Goal: Task Accomplishment & Management: Use online tool/utility

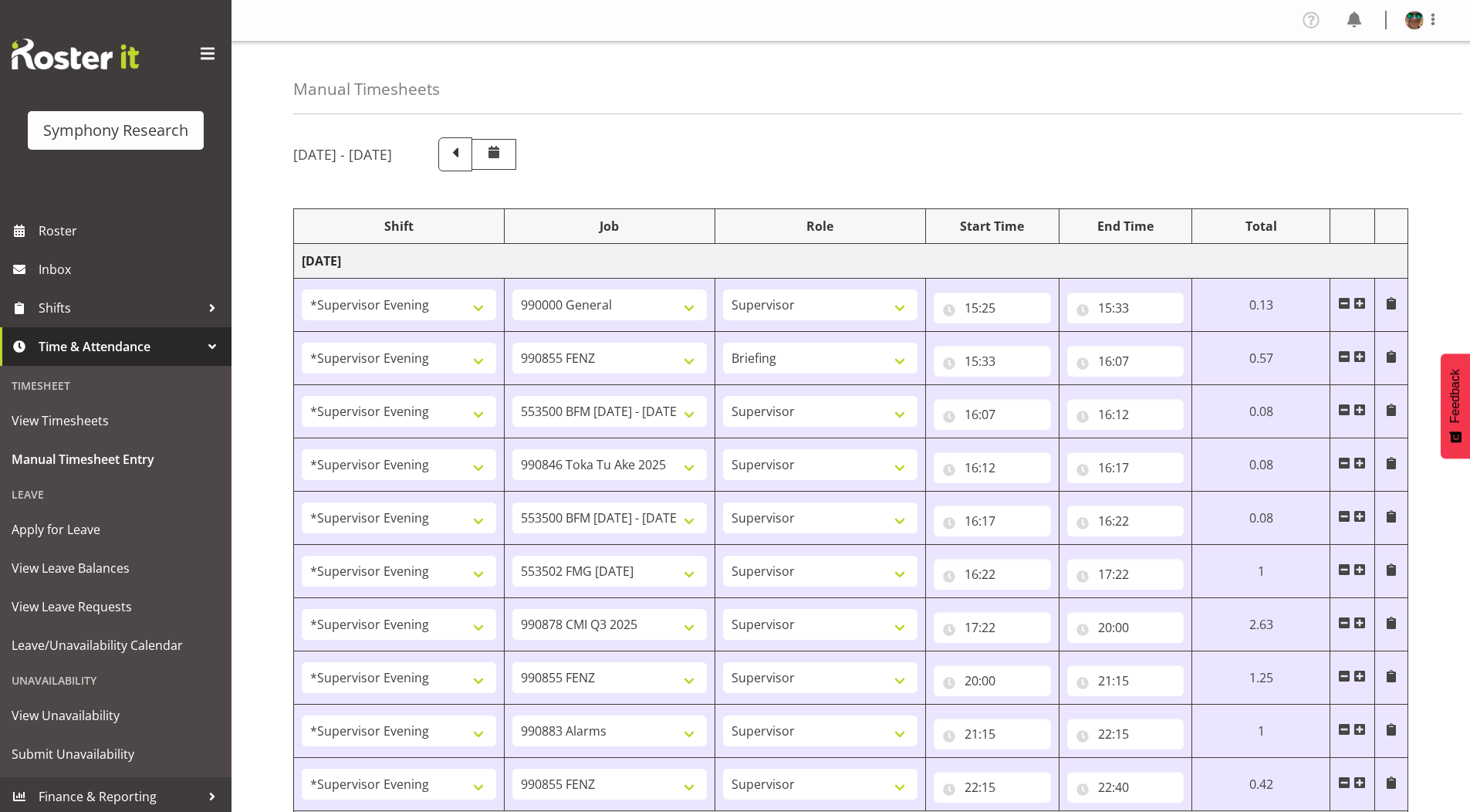
select select "4583"
select select "743"
select select "4583"
select select "9636"
select select "297"
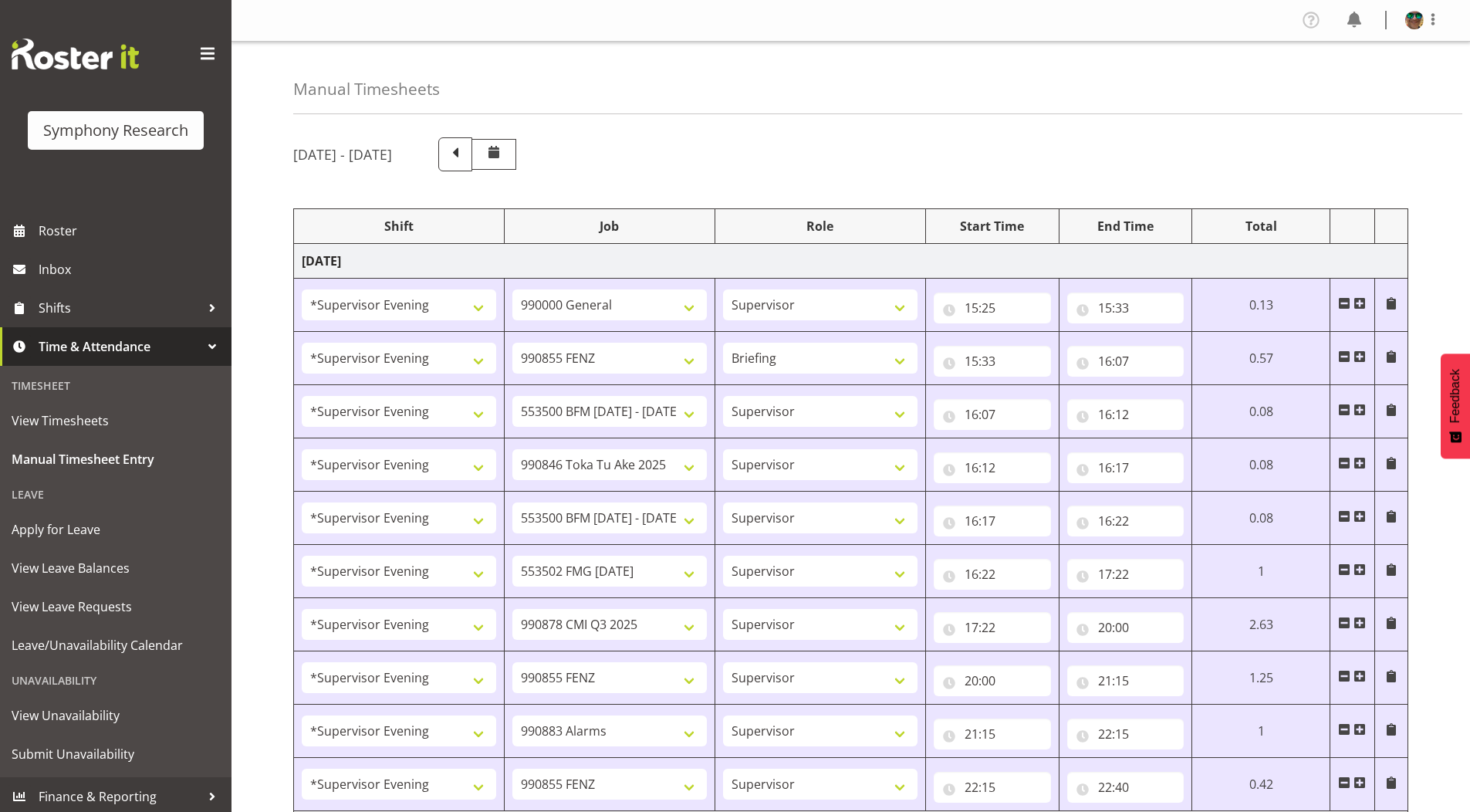
select select "4583"
select select "10242"
select select "4583"
select select "9426"
select select "4583"
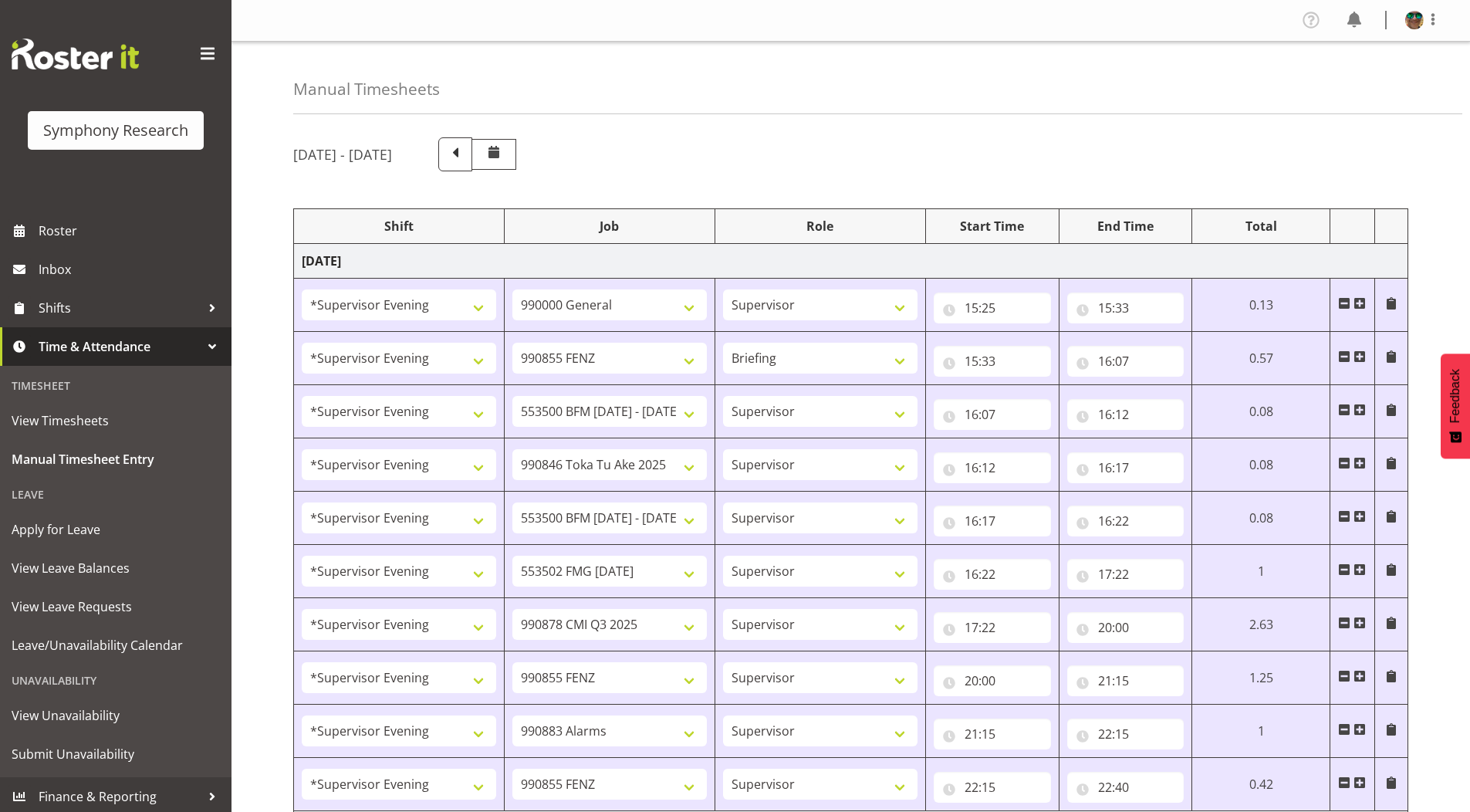
select select "10242"
select select "4583"
select select "10458"
select select "4583"
select select "10239"
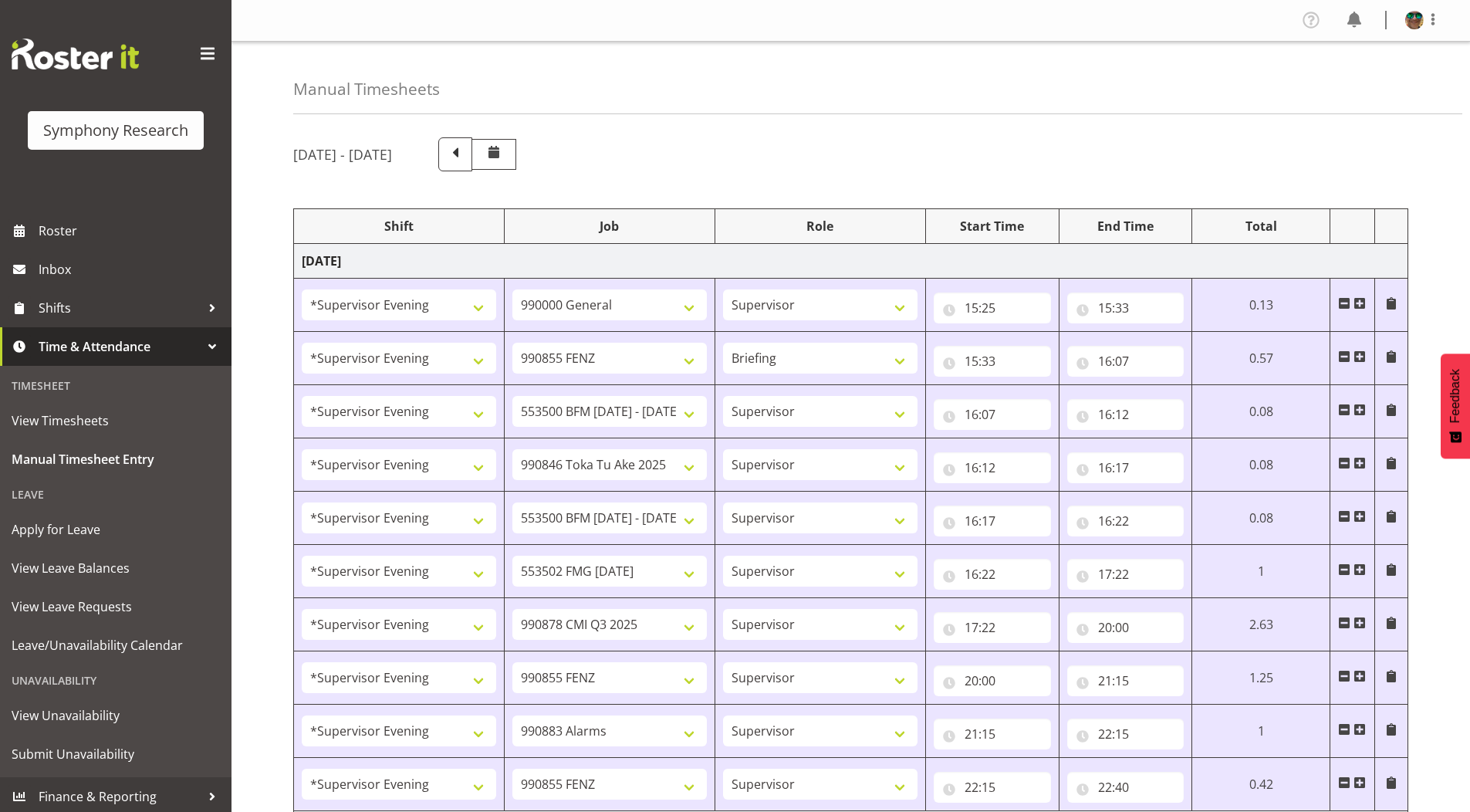
select select "4583"
select select "9636"
select select "4583"
select select "10420"
select select "4583"
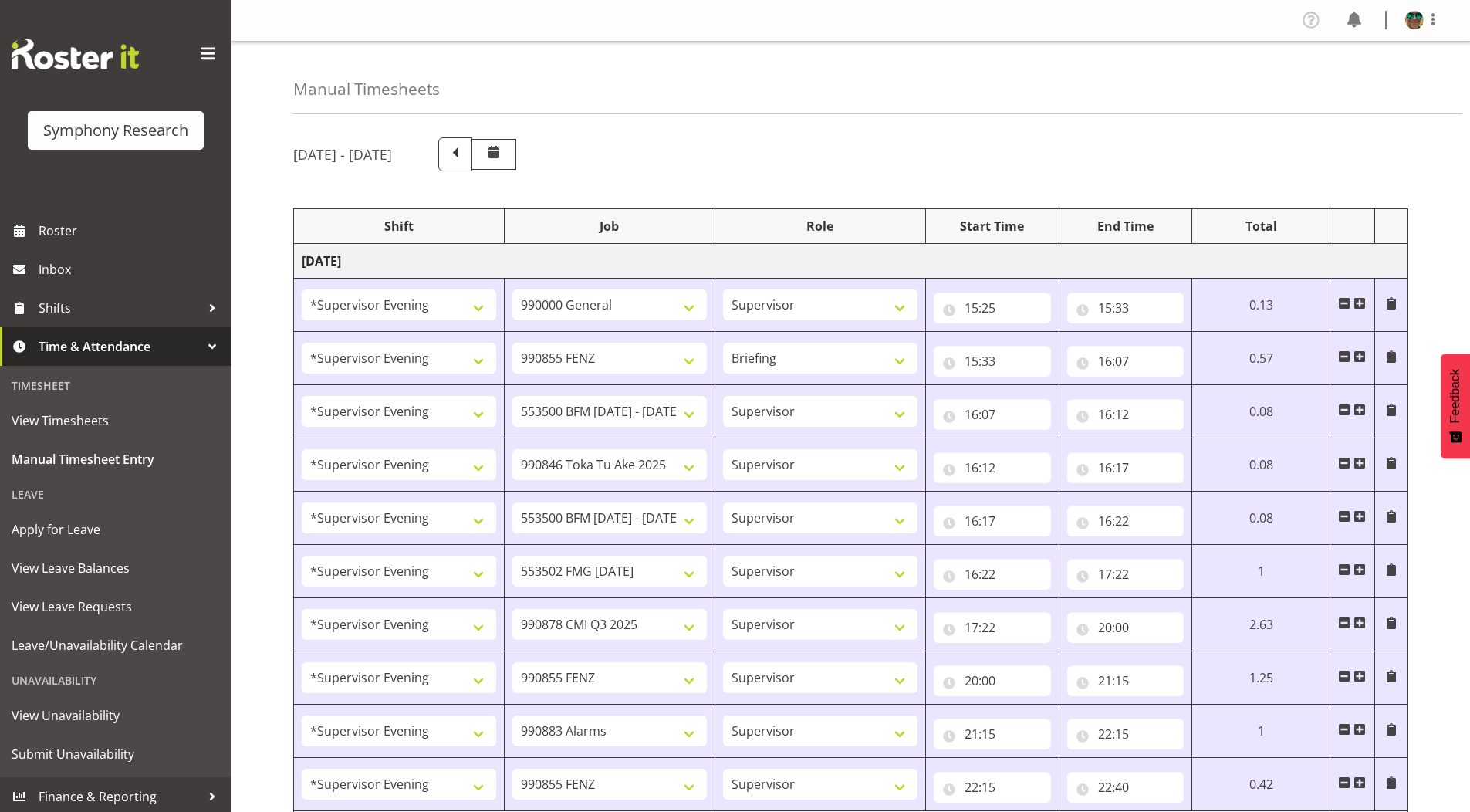
select select "9636"
select select "4583"
select select "10242"
select select "4583"
select select "10242"
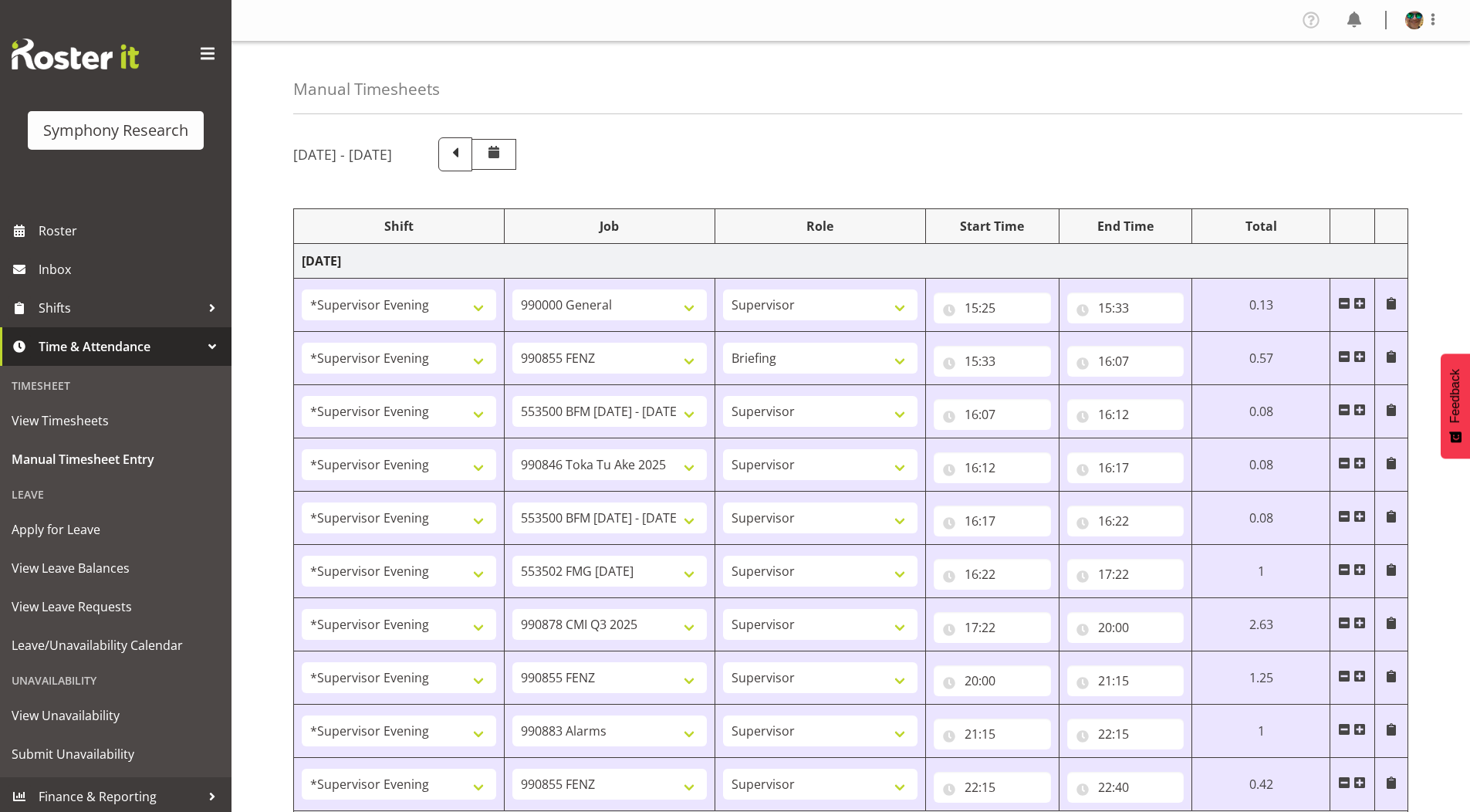
select select "4583"
select select "9426"
select select "4583"
select select "10420"
select select "4583"
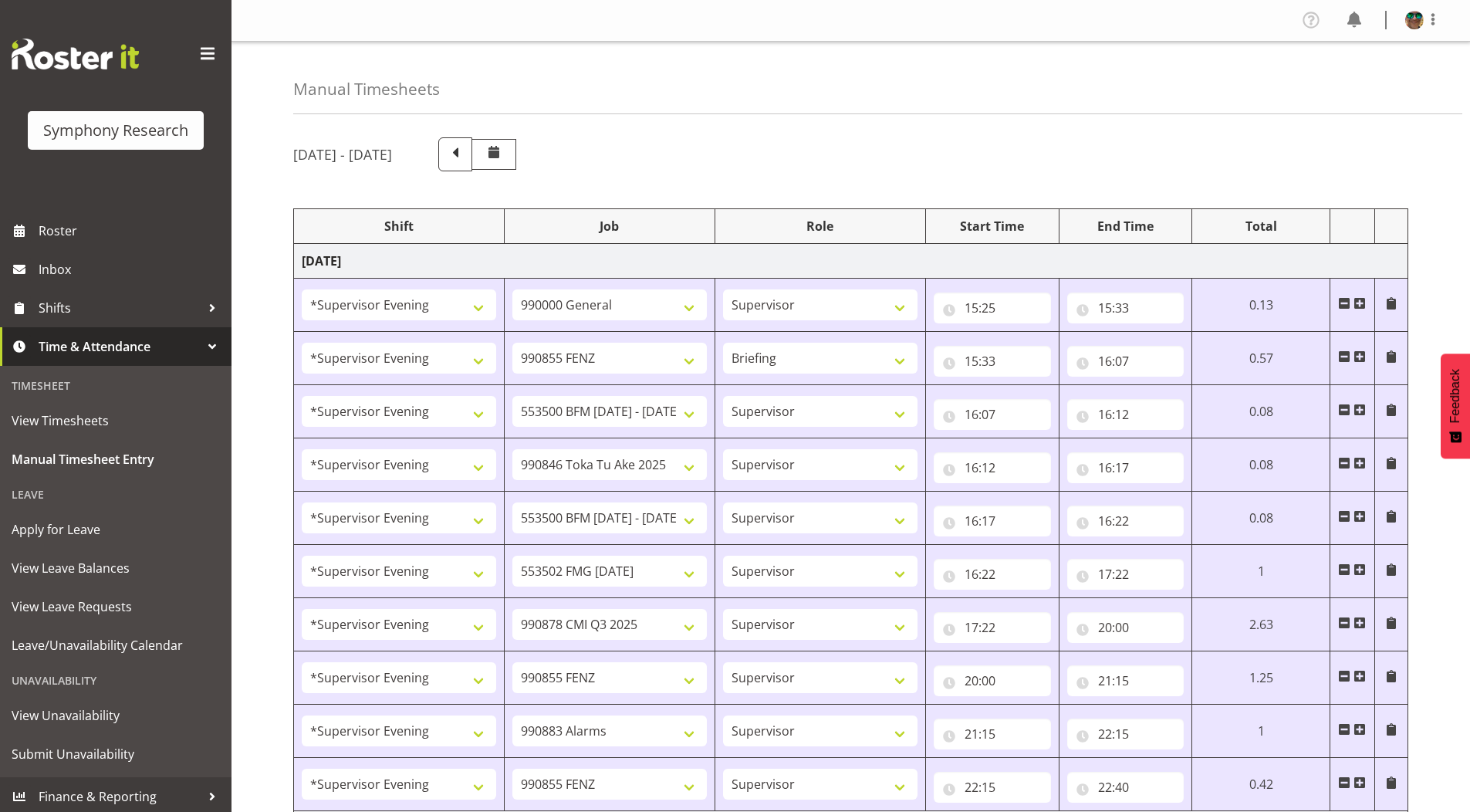
select select "10458"
select select "4583"
select select "9636"
select select "4583"
select select "10239"
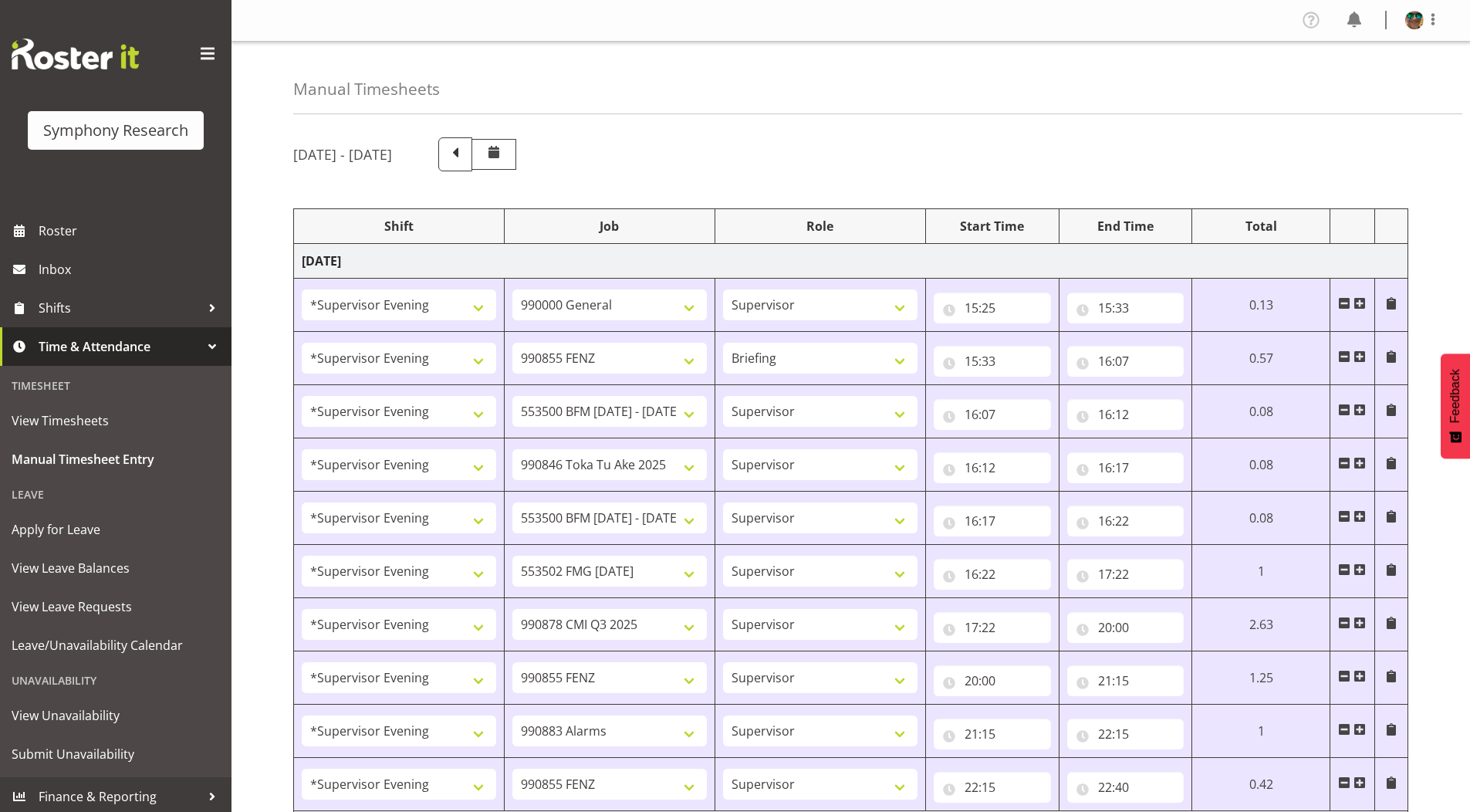
select select "1607"
select select "10458"
select select "1607"
select select "10499"
select select "2393"
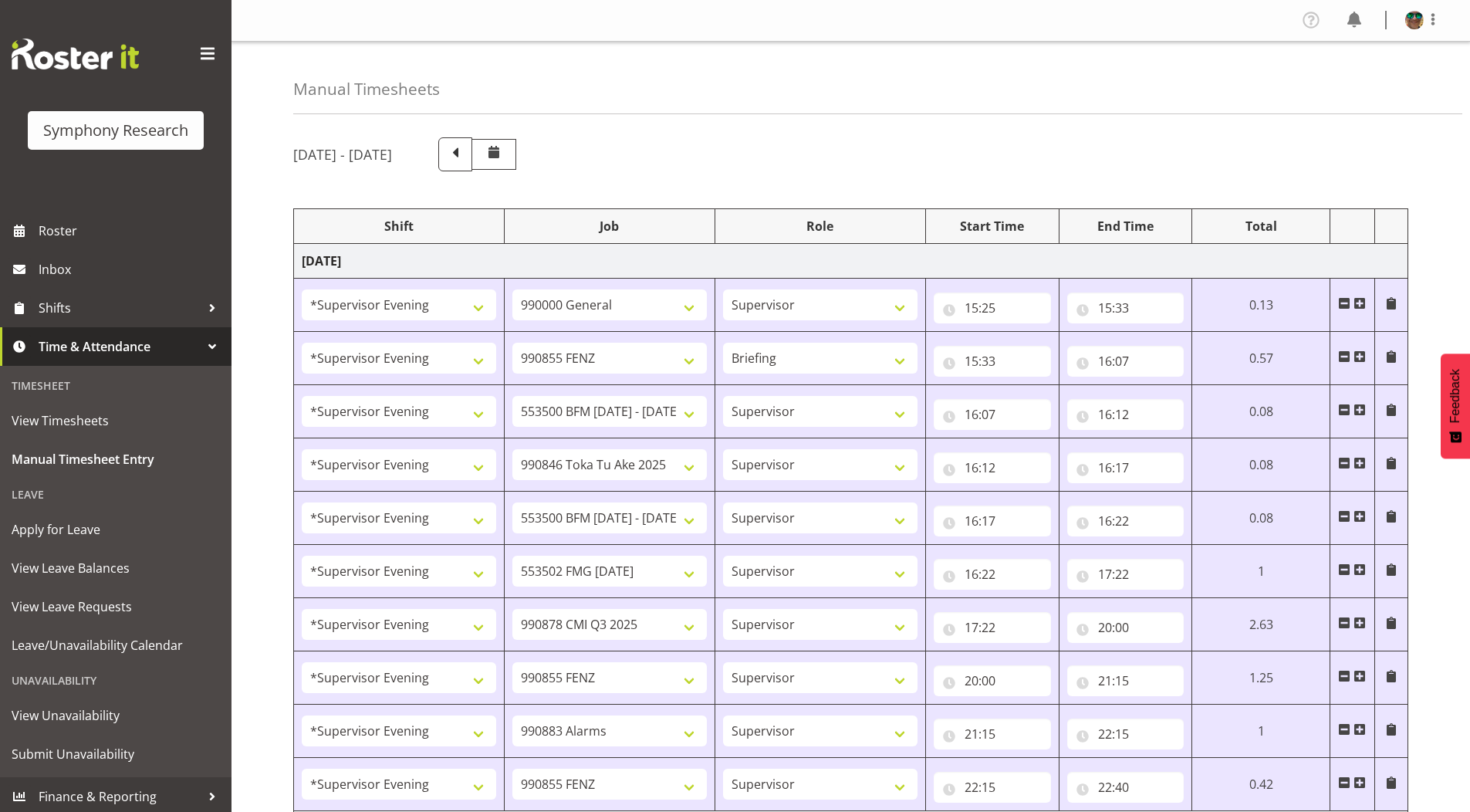
select select "10458"
select select "2393"
select select "10239"
select select "2393"
select select "10242"
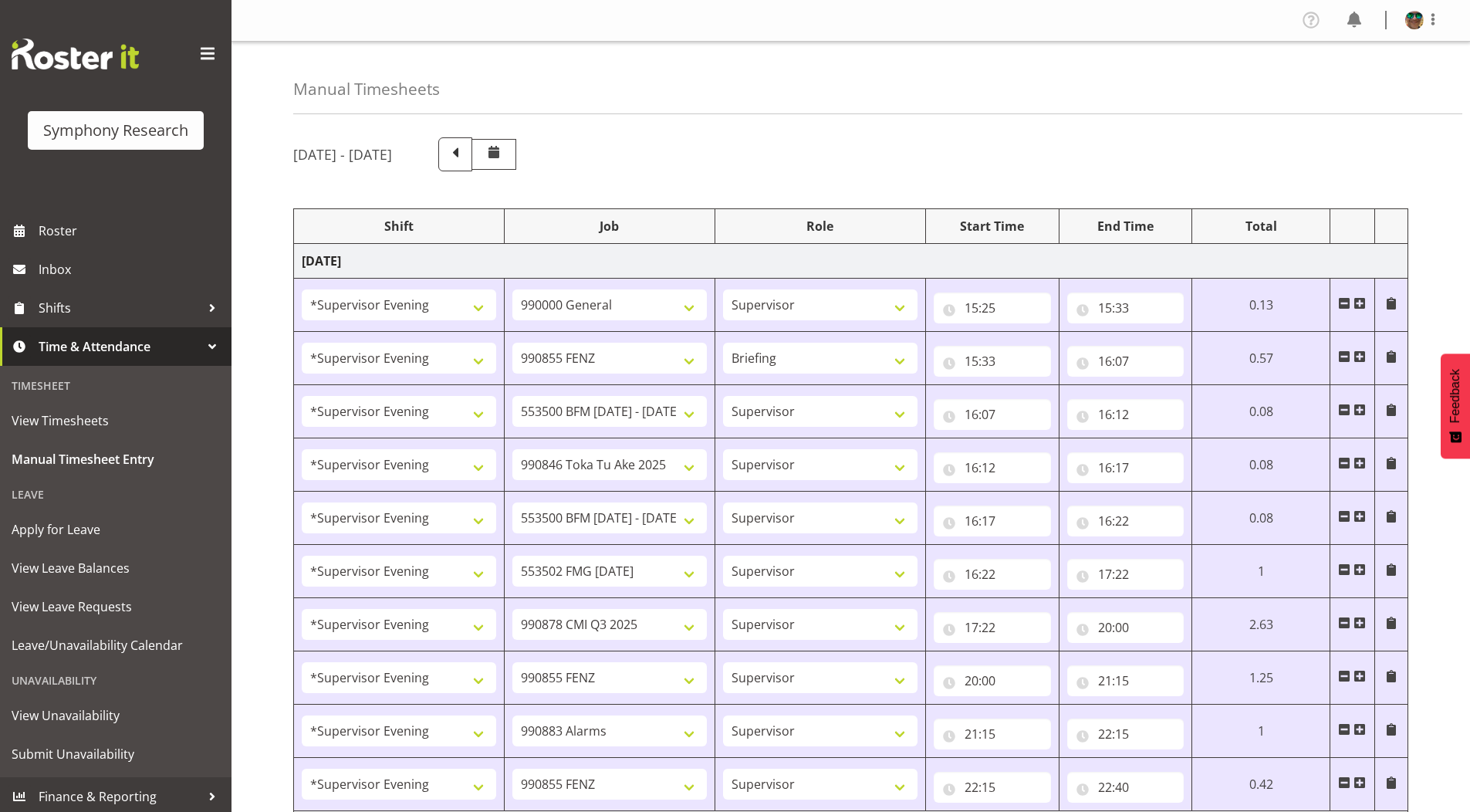
select select "2393"
select select "9426"
select select "2393"
select select "9426"
select select "2393"
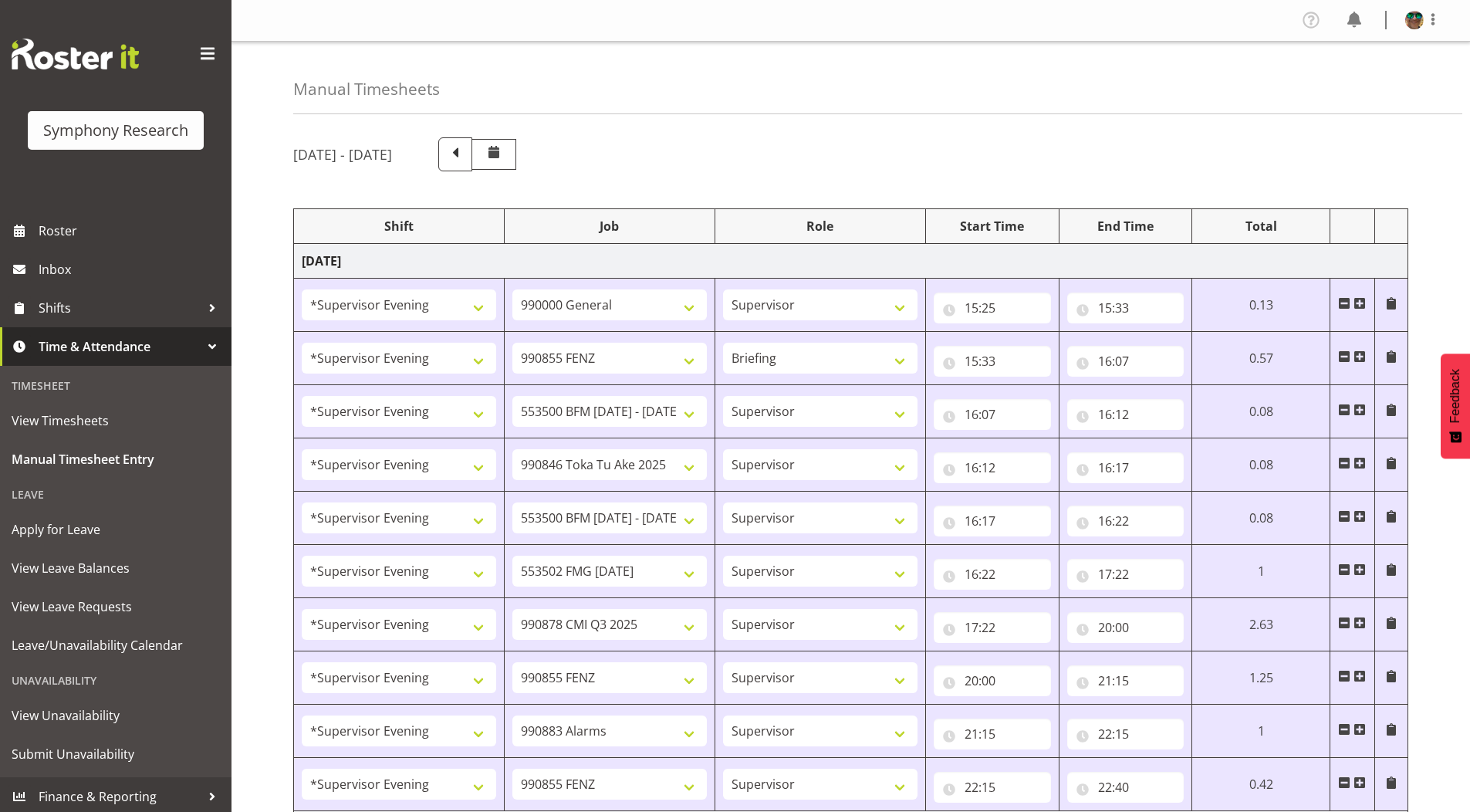
select select "10242"
select select "2393"
select select "10242"
select select "2393"
select select "9636"
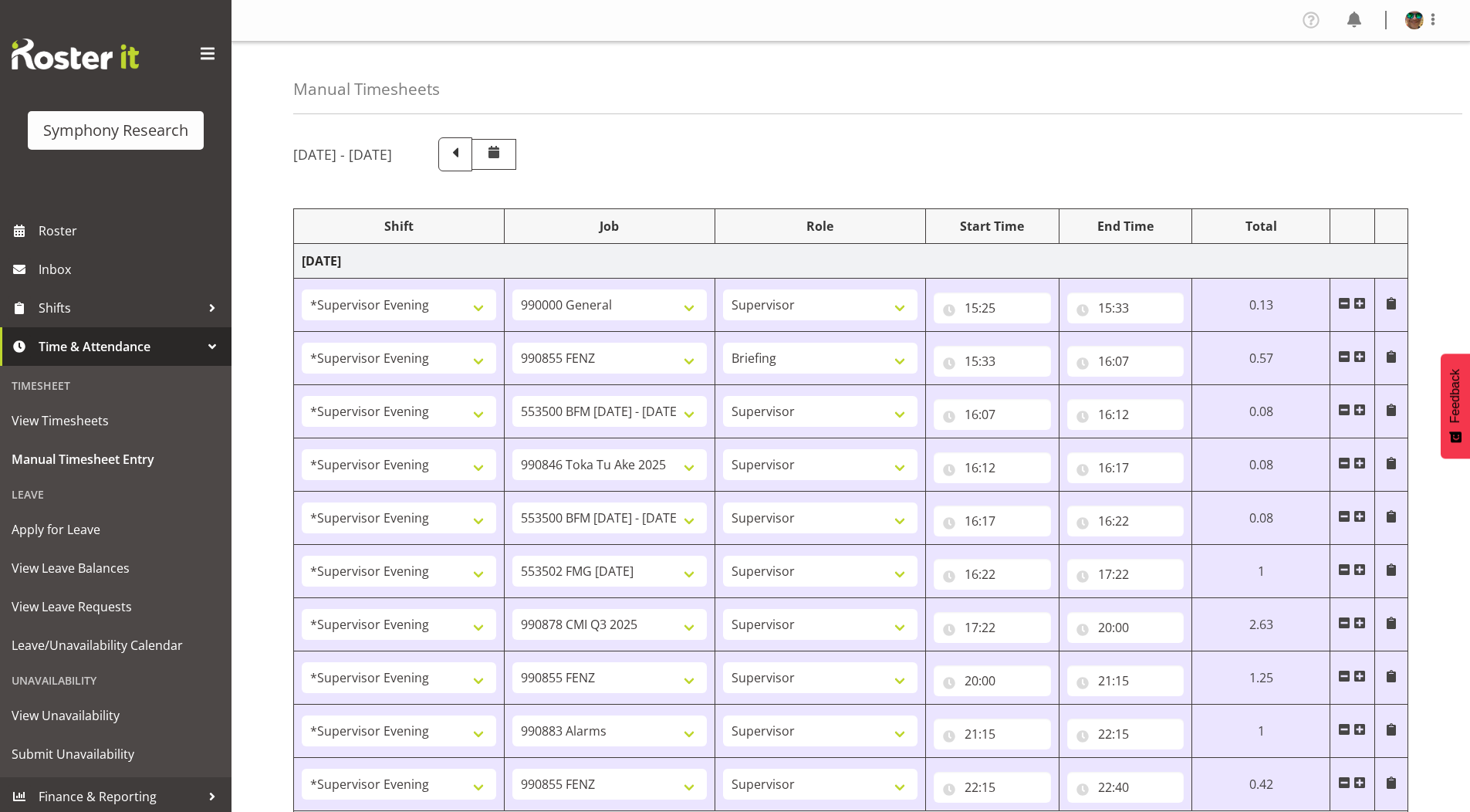
select select "2393"
select select "10239"
select select "19170"
select select "297"
select select "19170"
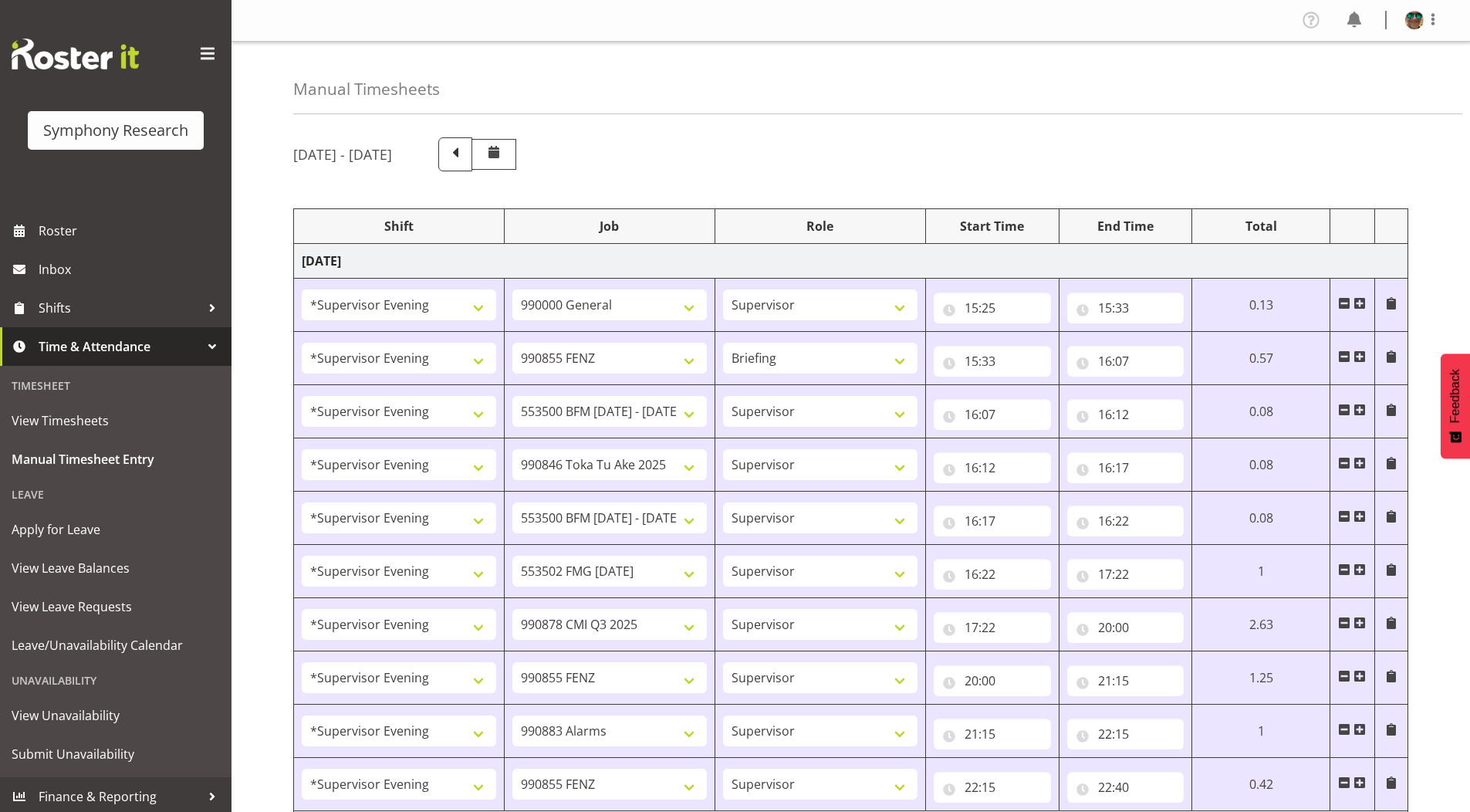
select select "9636"
select select "19170"
select select "10239"
click at [1429, 18] on span at bounding box center [1433, 19] width 18 height 18
click at [1340, 82] on link "Log Out" at bounding box center [1368, 81] width 149 height 28
